Goal: Task Accomplishment & Management: Manage account settings

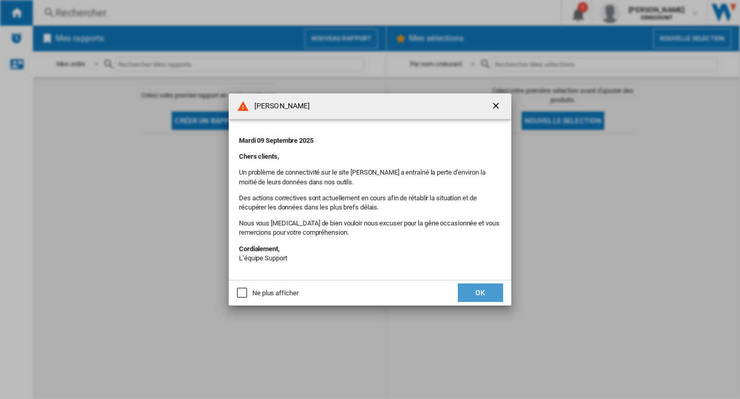
click at [485, 294] on button "OK" at bounding box center [480, 293] width 45 height 18
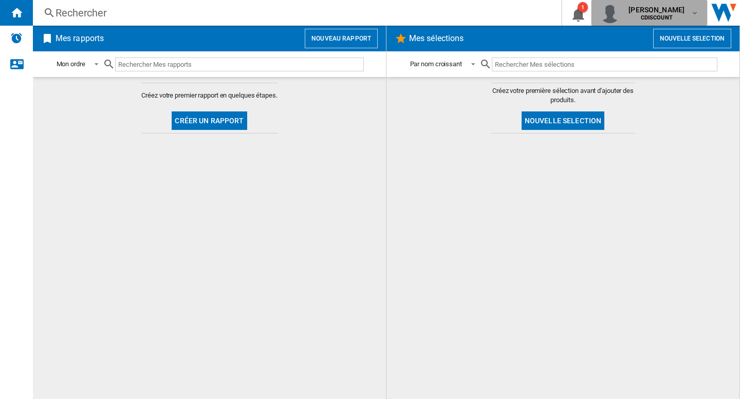
click at [675, 13] on span "[PERSON_NAME]" at bounding box center [656, 10] width 56 height 10
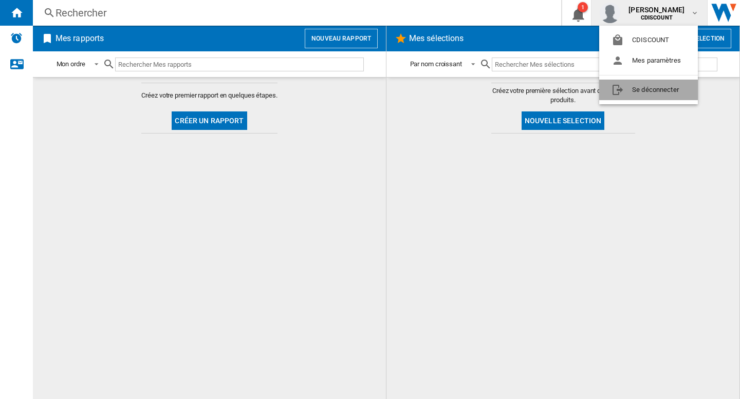
click at [672, 94] on button "Se déconnecter" at bounding box center [648, 90] width 99 height 21
